Goal: Check status

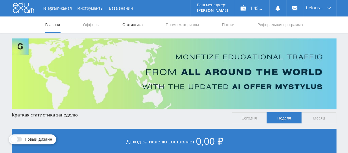
click at [130, 24] on link "Статистика" at bounding box center [132, 25] width 21 height 17
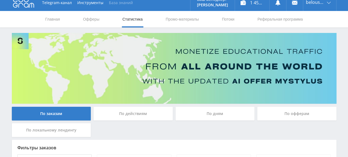
scroll to position [4, 0]
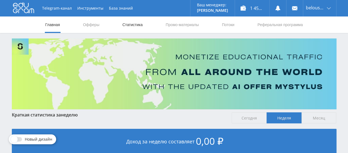
click at [129, 26] on link "Статистика" at bounding box center [132, 25] width 21 height 17
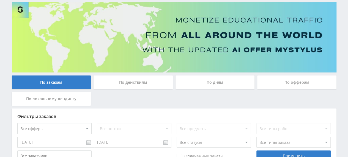
scroll to position [26, 0]
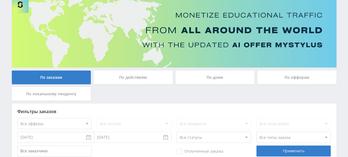
scroll to position [35, 0]
